Goal: Check status: Check status

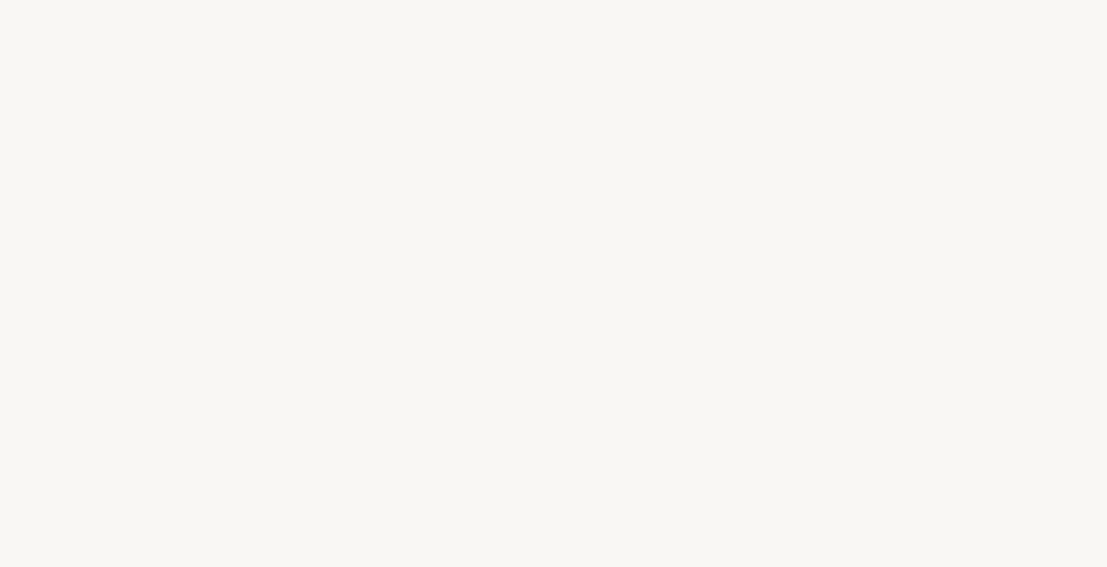
select select "FR"
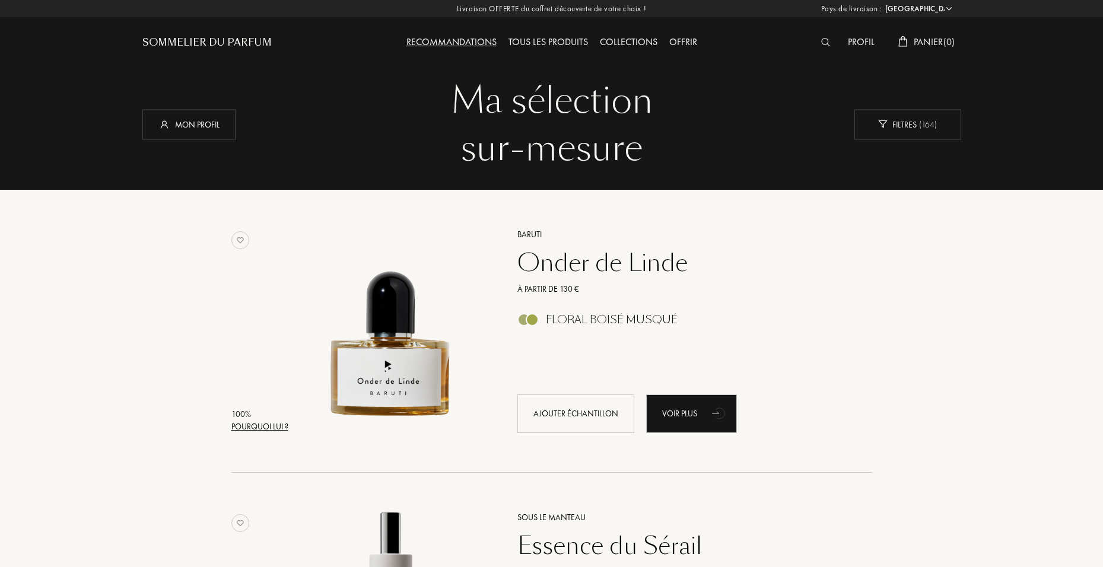
click at [854, 41] on div "Profil" at bounding box center [861, 42] width 39 height 15
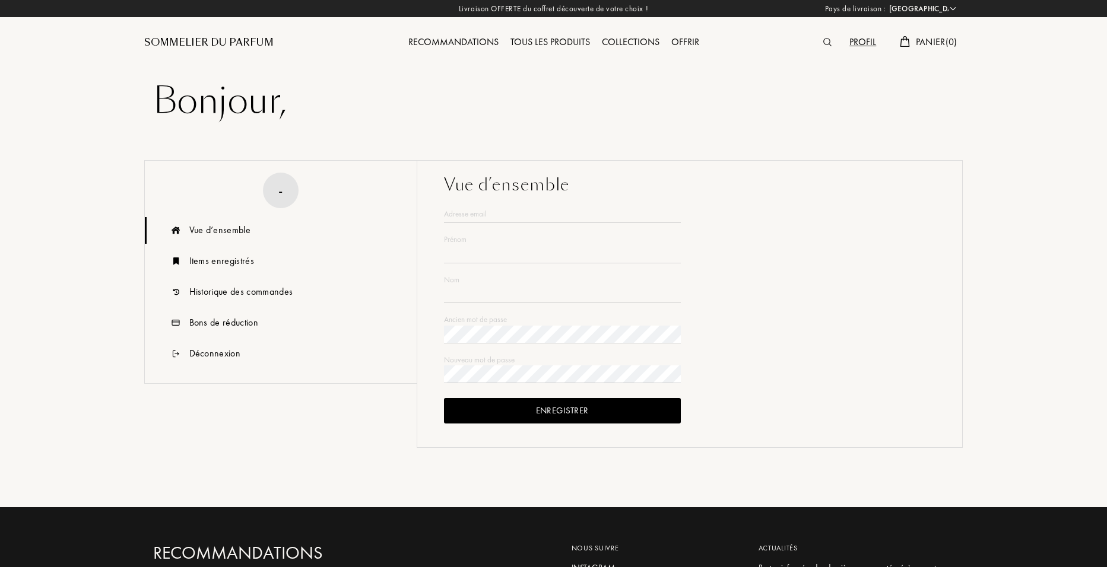
select select "FR"
type input "[PERSON_NAME]"
type input "EID"
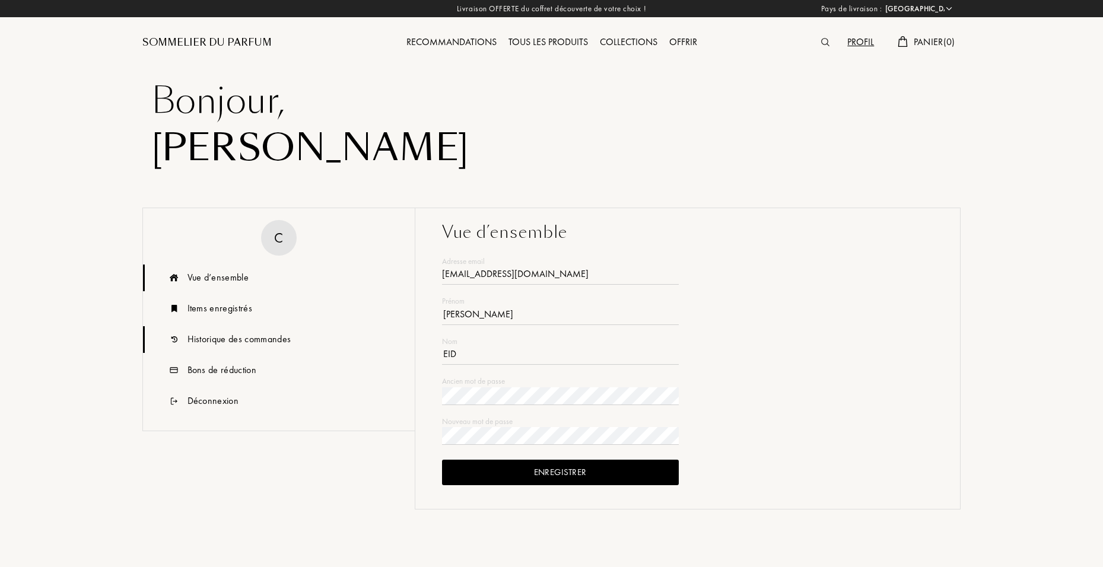
click at [249, 344] on div "Historique des commandes" at bounding box center [240, 339] width 104 height 14
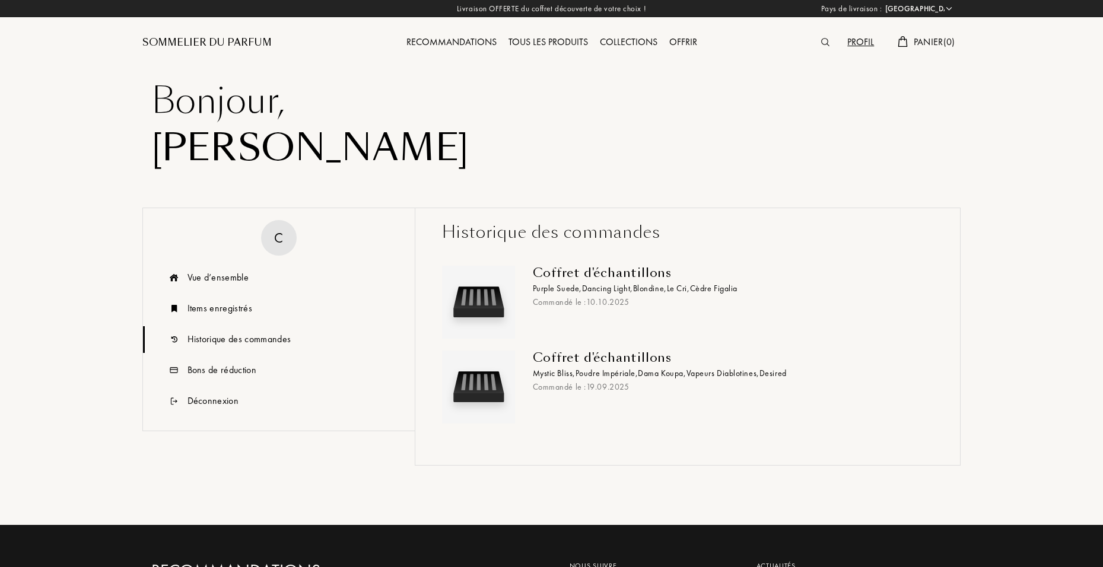
click at [626, 280] on div "Coffret d'échantillons" at bounding box center [729, 273] width 392 height 14
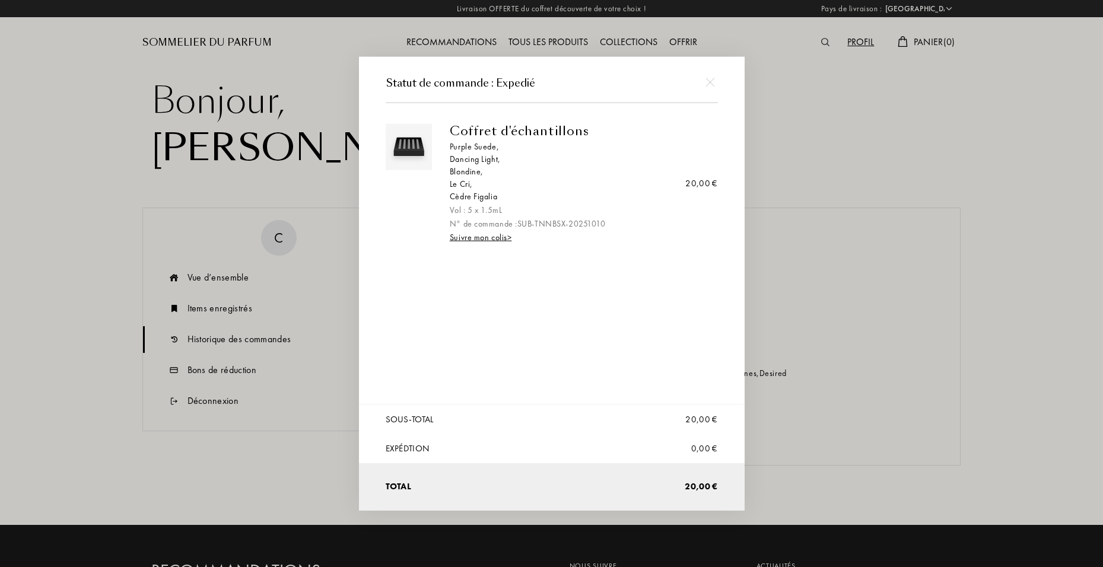
click at [500, 237] on link "Suivre mon colis >" at bounding box center [481, 236] width 62 height 11
